Goal: Check status: Check status

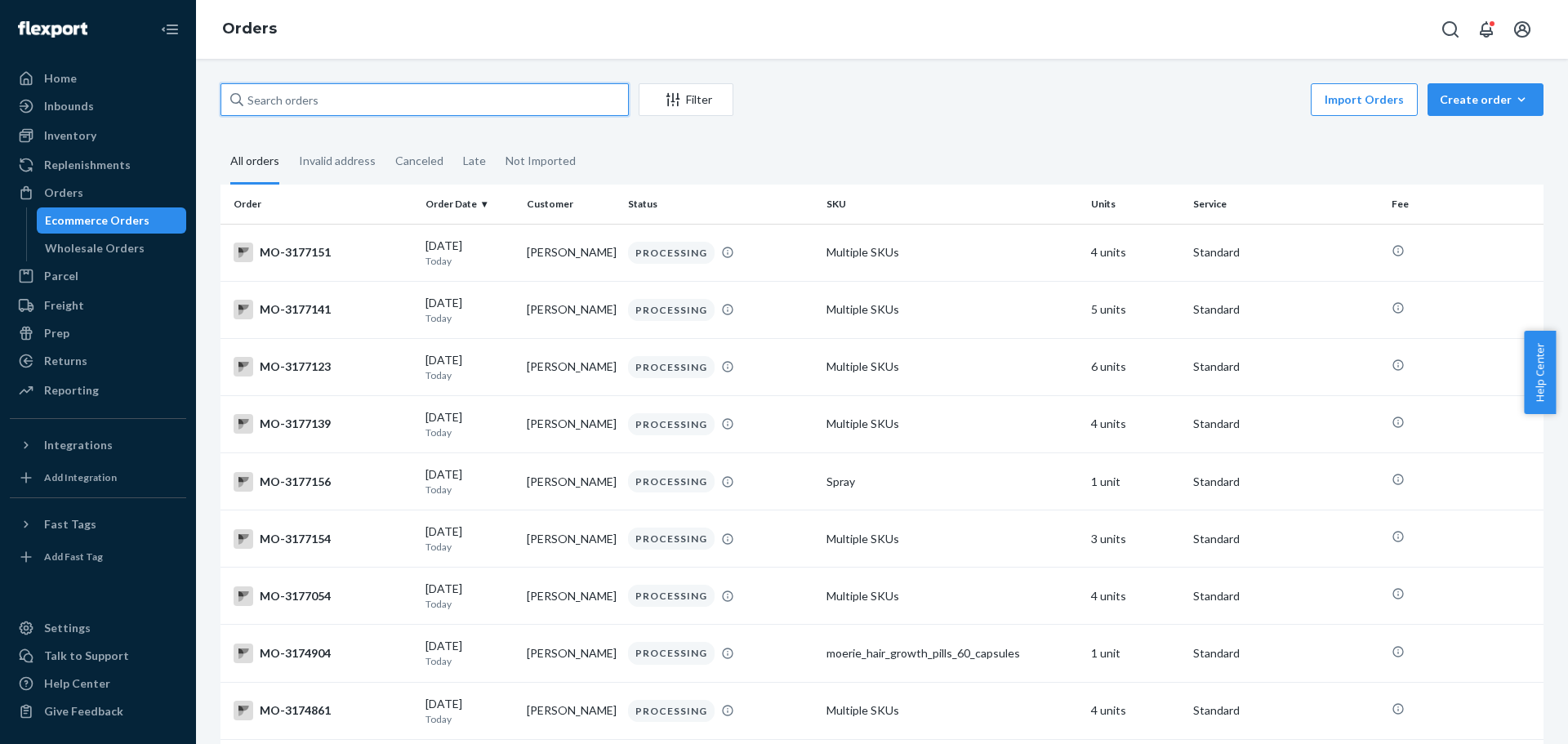
click at [260, 112] on input "text" at bounding box center [424, 99] width 408 height 32
paste input "[PERSON_NAME]"
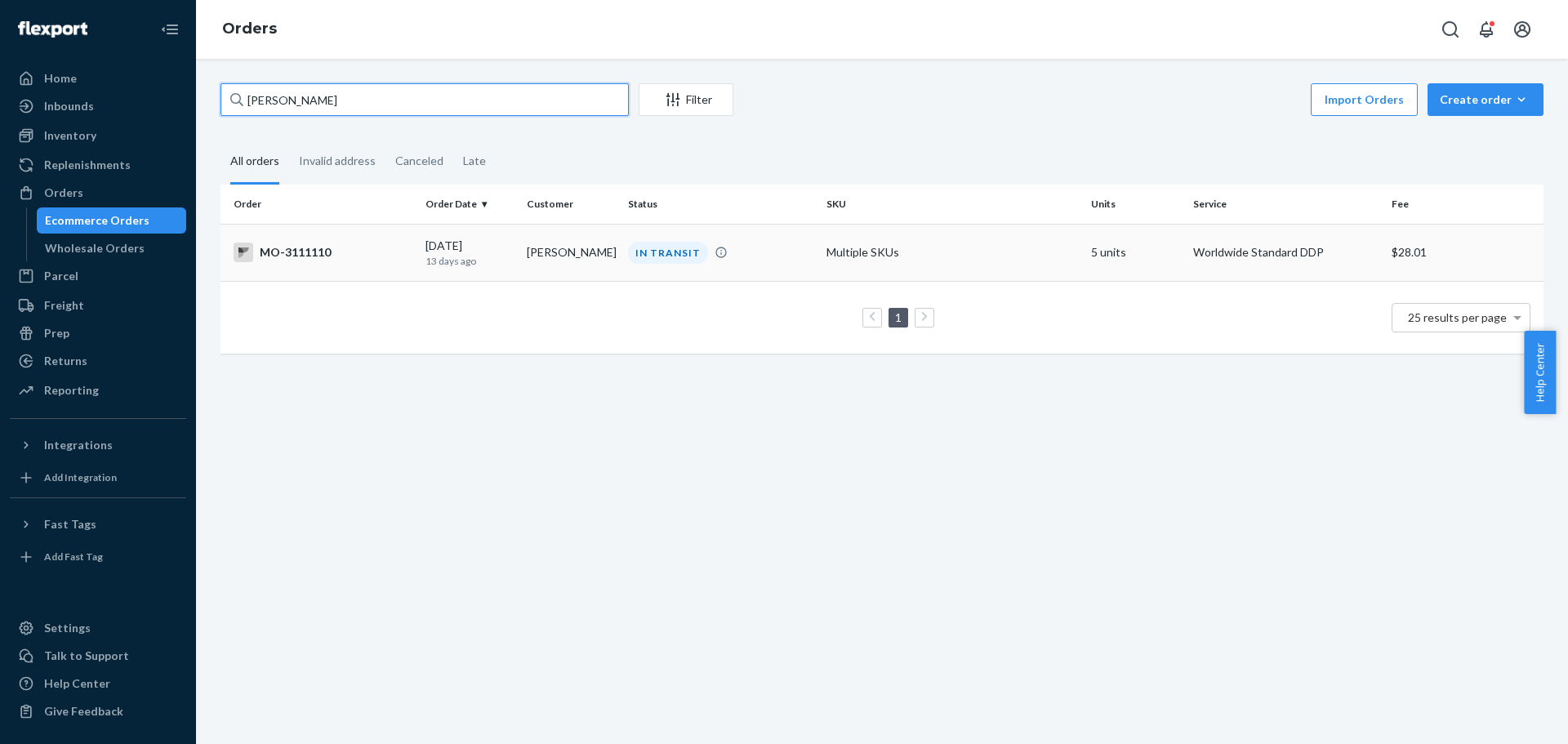
type input "[PERSON_NAME]"
click at [426, 255] on p "13 days ago" at bounding box center [470, 261] width 89 height 14
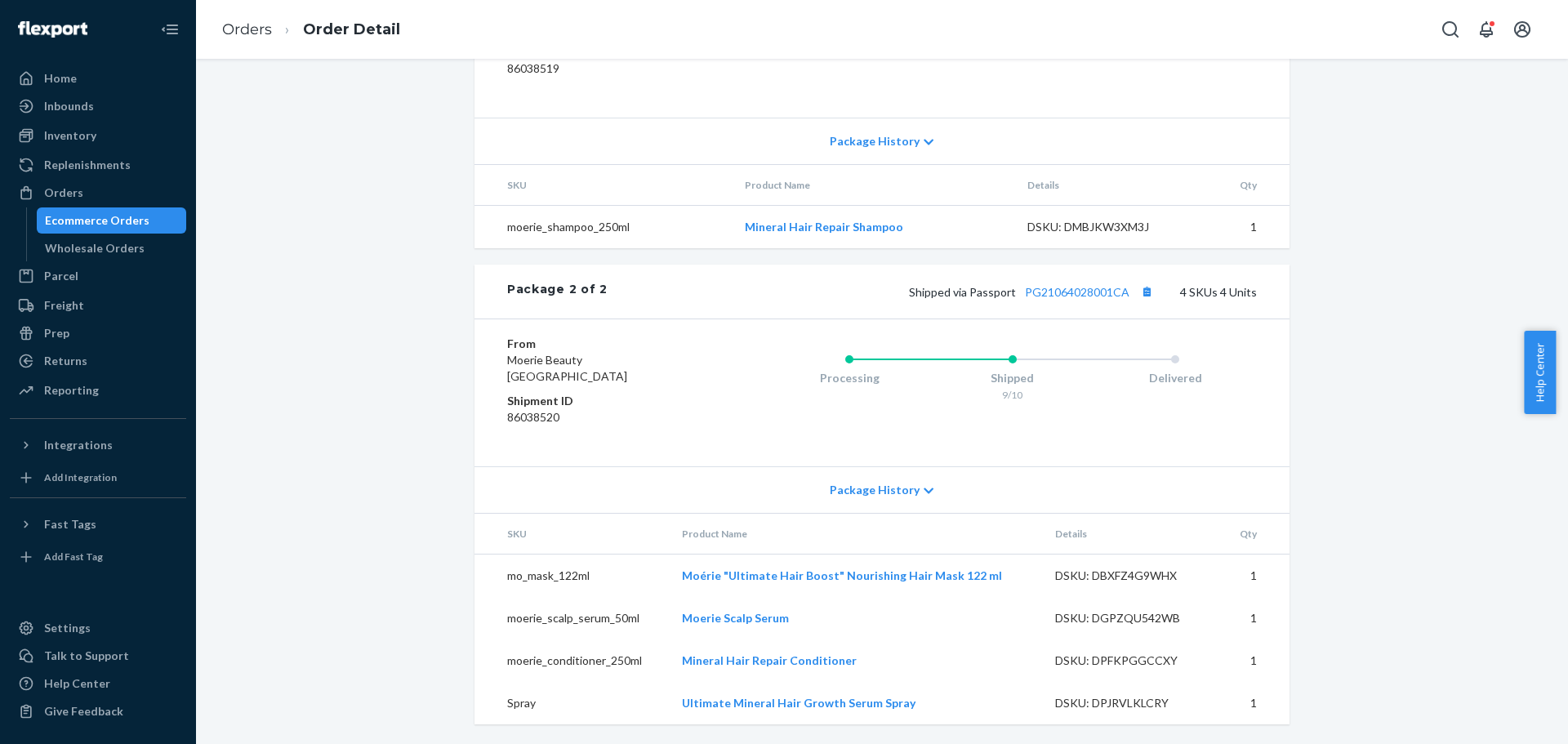
scroll to position [985, 0]
click at [1046, 299] on div "Shipped via Passport PG21064028001CA 4 SKUs 4 Units" at bounding box center [933, 292] width 649 height 22
click at [1048, 293] on link "PG21064028001CA" at bounding box center [1077, 292] width 104 height 14
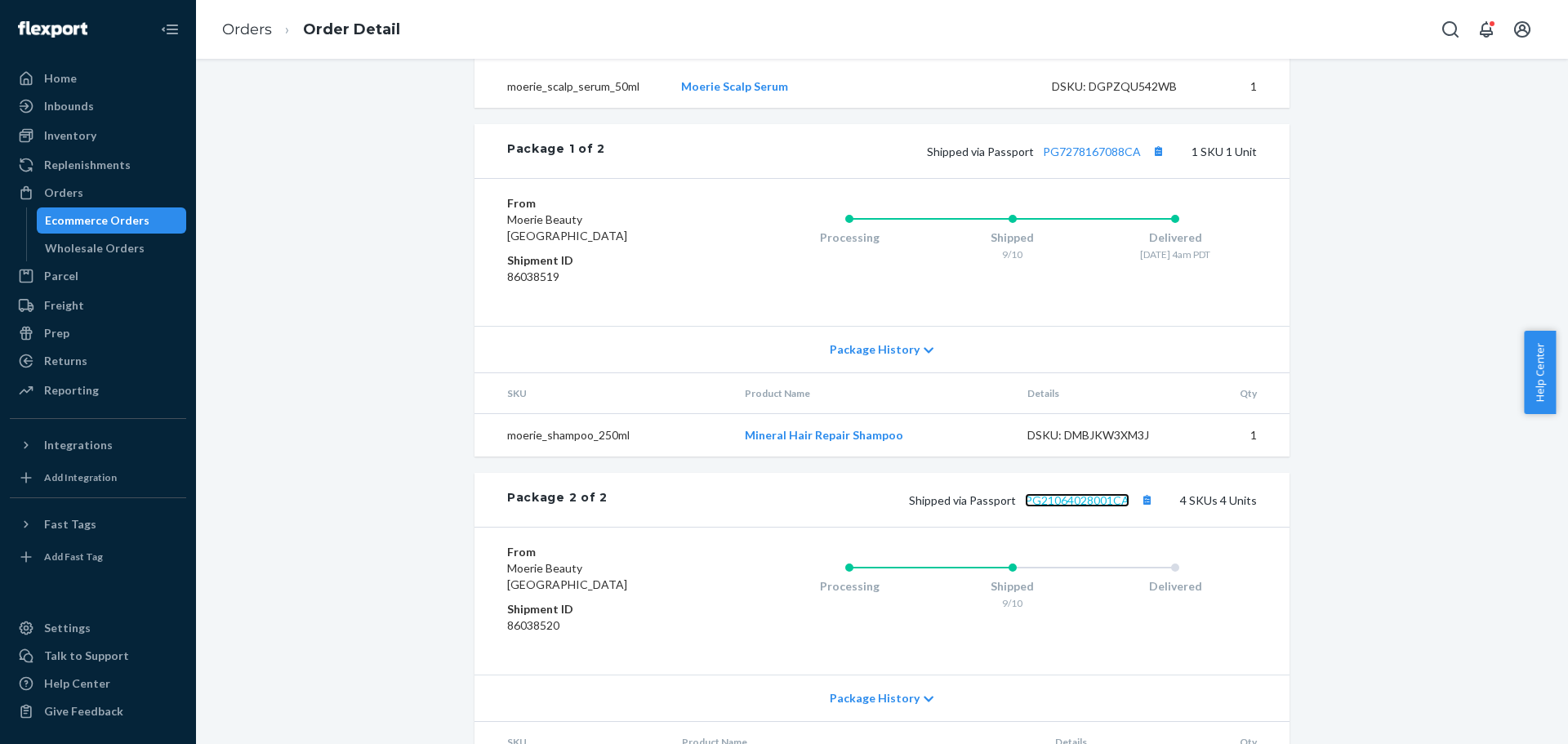
scroll to position [740, 0]
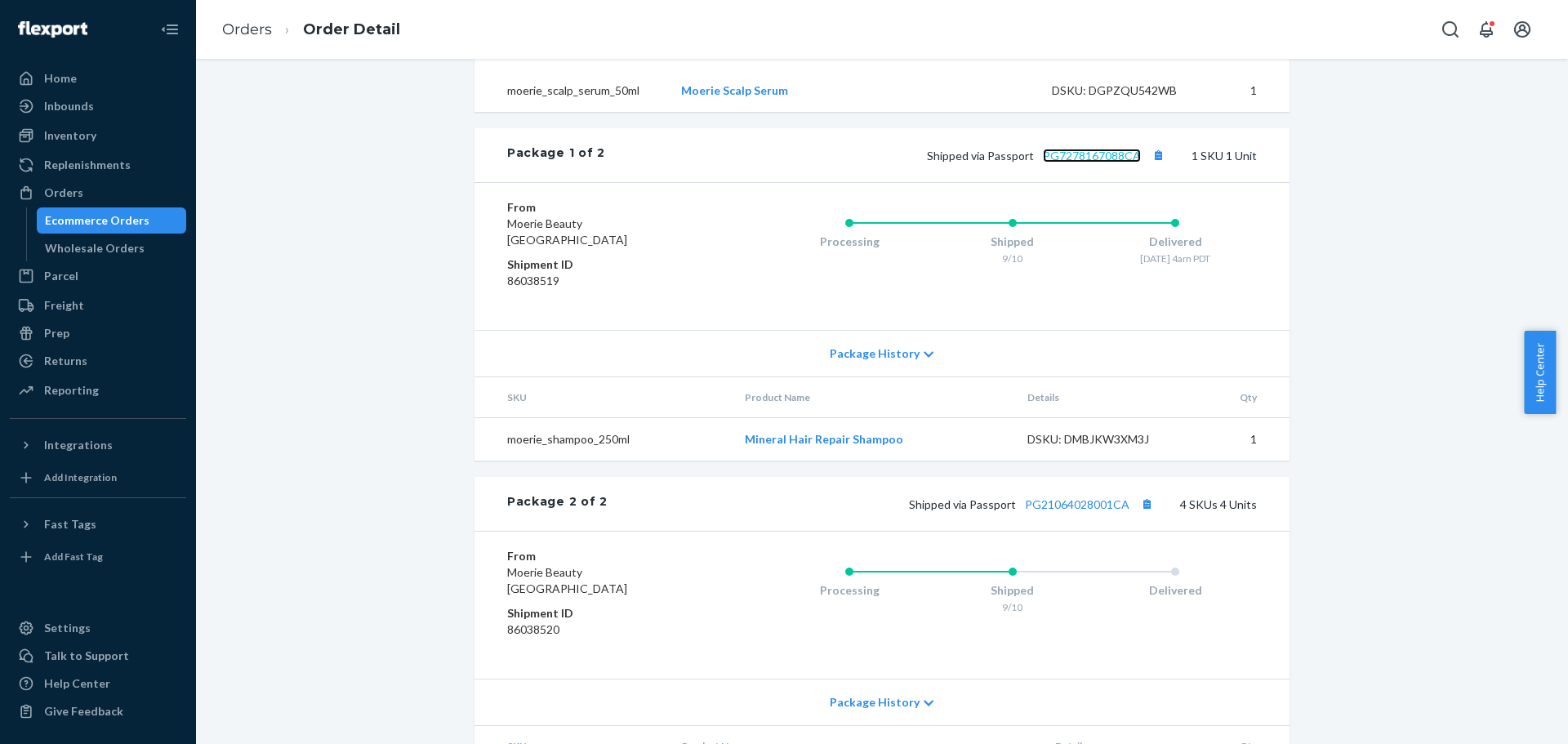
click at [1075, 162] on link "PG7278167088CA" at bounding box center [1092, 155] width 98 height 14
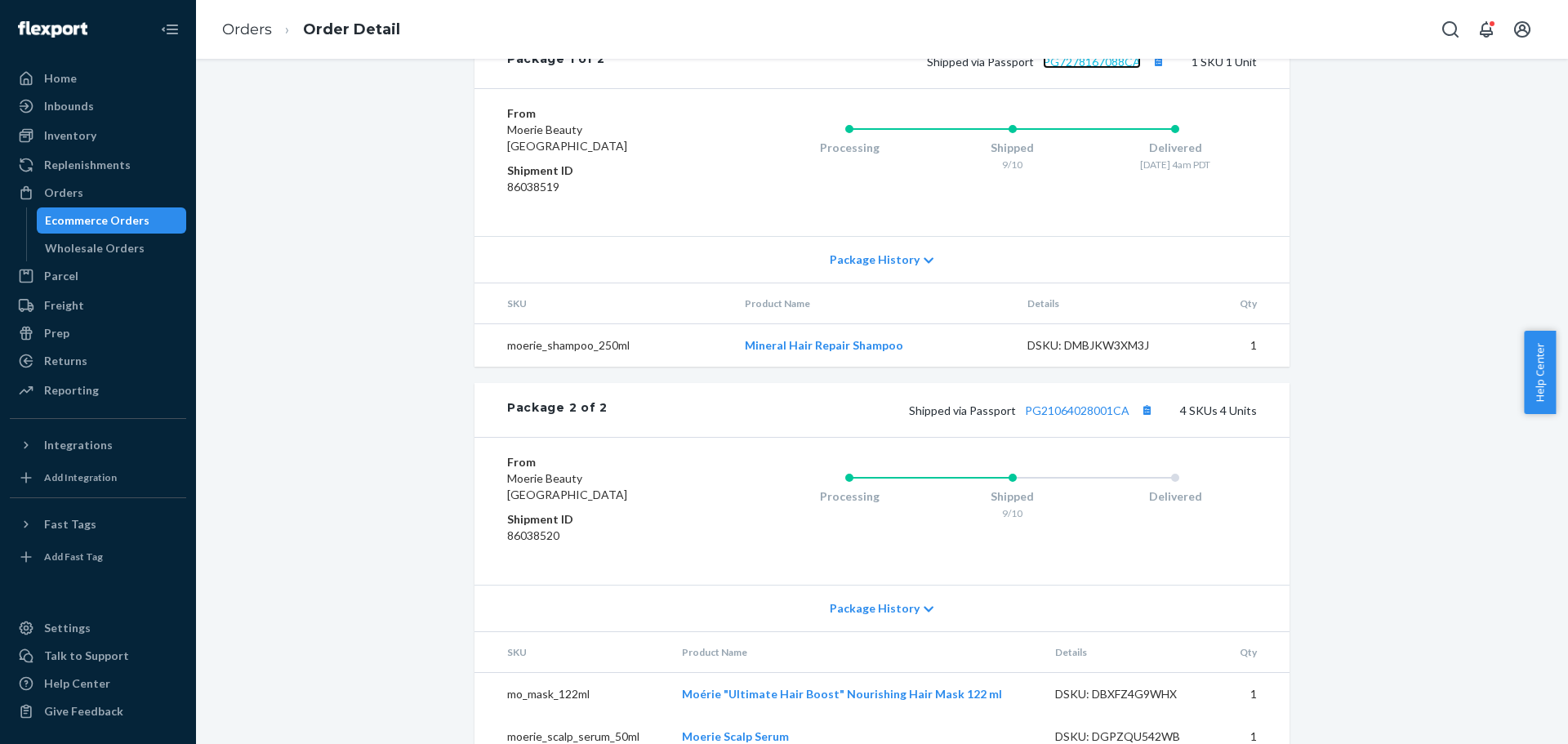
scroll to position [822, 0]
